Goal: Information Seeking & Learning: Learn about a topic

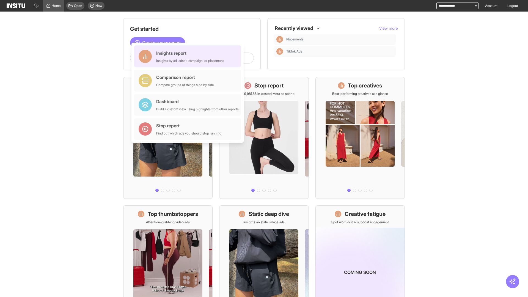
click at [189, 56] on div "Insights report Insights by ad, adset, campaign, or placement" at bounding box center [190, 56] width 68 height 13
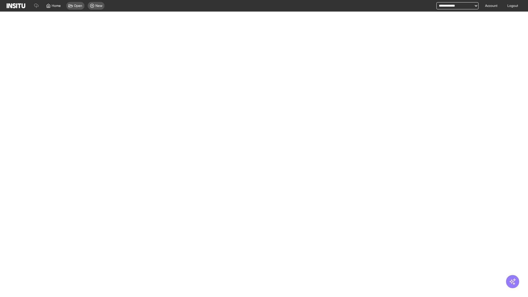
select select "**"
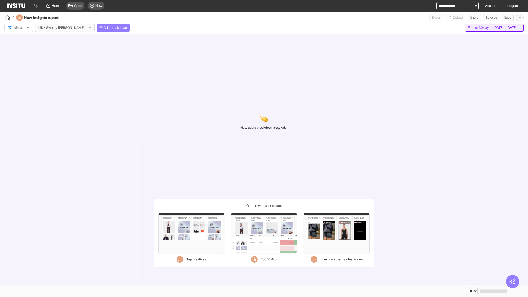
click at [482, 28] on span "Last 30 days - [DATE] - [DATE]" at bounding box center [494, 28] width 45 height 4
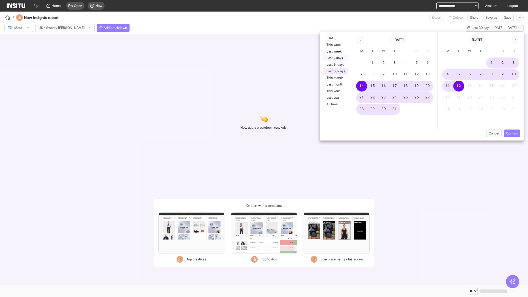
click at [335, 58] on button "Last 7 days" at bounding box center [335, 58] width 25 height 7
